Goal: Check status: Check status

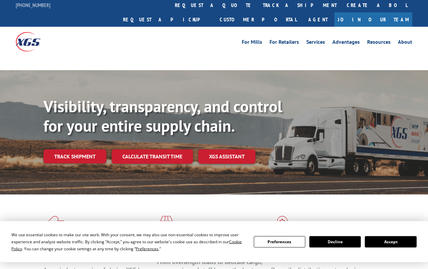
scroll to position [2, 0]
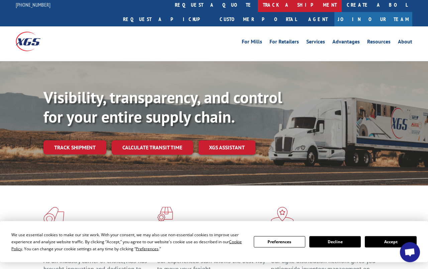
click at [258, 5] on link "track a shipment" at bounding box center [300, 5] width 84 height 14
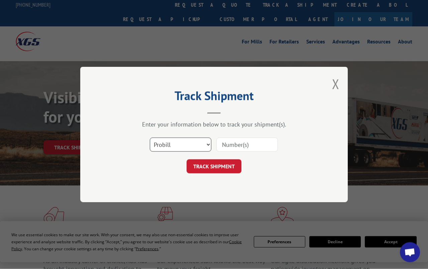
select select "bol"
click at [242, 146] on input at bounding box center [247, 145] width 62 height 14
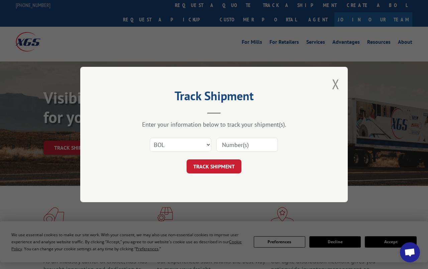
click at [241, 146] on input at bounding box center [247, 145] width 62 height 14
click at [242, 147] on input at bounding box center [247, 145] width 62 height 14
click at [234, 146] on input at bounding box center [247, 145] width 62 height 14
type input "7069160"
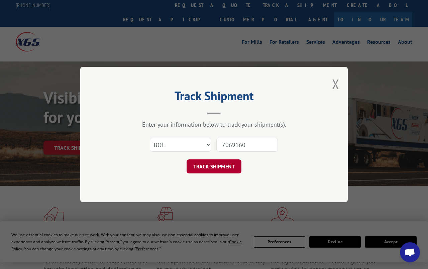
click at [222, 165] on button "TRACK SHIPMENT" at bounding box center [214, 167] width 55 height 14
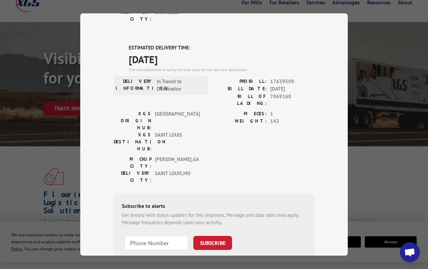
scroll to position [41, 0]
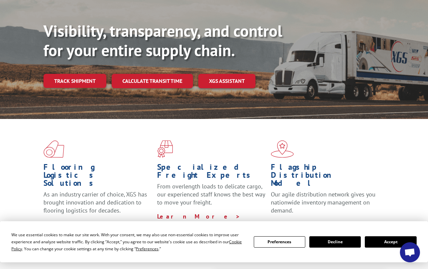
scroll to position [69, 0]
